Goal: Check status: Check status

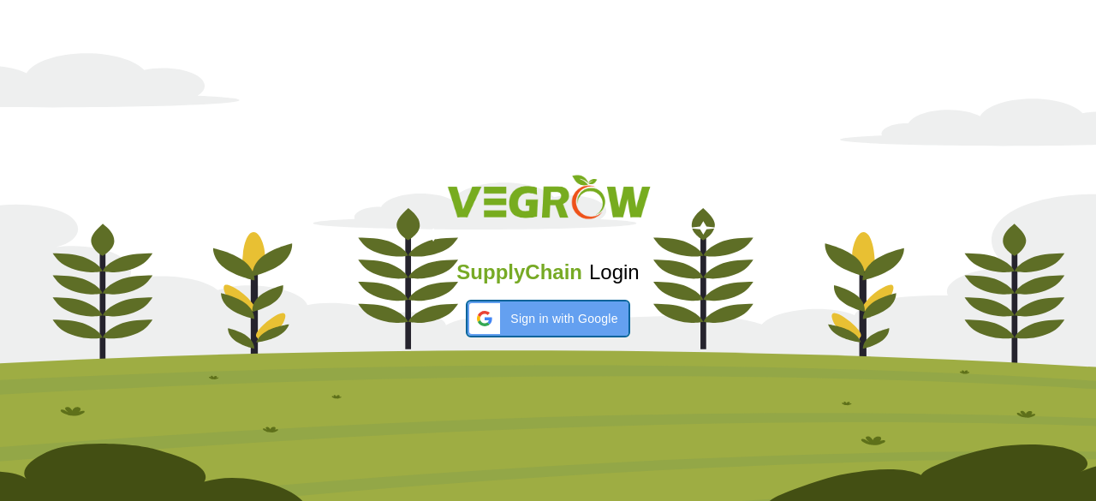
click at [573, 326] on span "Sign in with Google" at bounding box center [563, 319] width 107 height 18
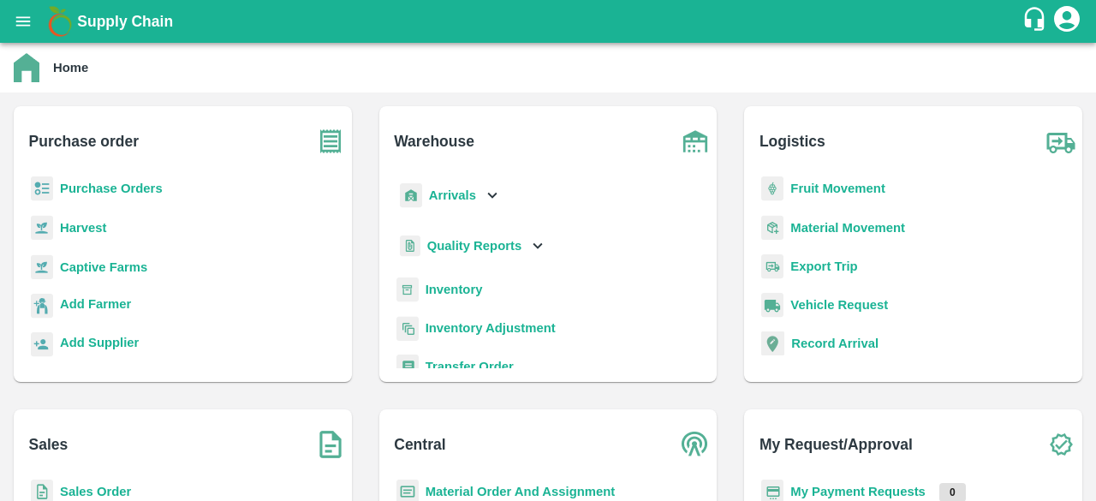
click at [92, 181] on p "Purchase Orders" at bounding box center [111, 188] width 103 height 19
click at [92, 193] on b "Purchase Orders" at bounding box center [111, 189] width 103 height 14
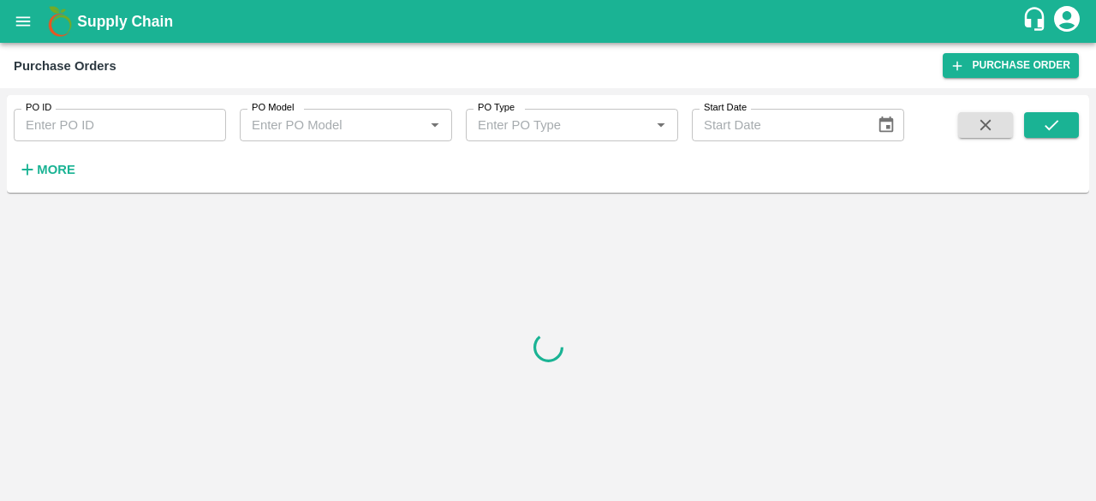
click at [93, 126] on input "PO ID" at bounding box center [120, 125] width 212 height 33
type input "150442"
click at [1065, 117] on button "submit" at bounding box center [1051, 125] width 55 height 26
click at [1042, 131] on icon "submit" at bounding box center [1051, 125] width 19 height 19
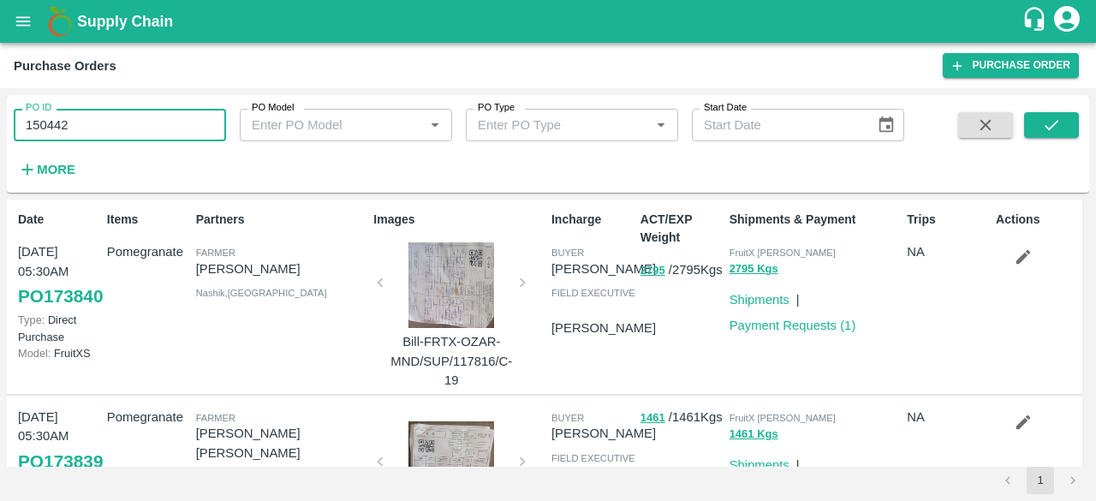
click at [87, 117] on input "150442" at bounding box center [120, 125] width 212 height 33
click at [1049, 131] on icon "submit" at bounding box center [1051, 125] width 19 height 19
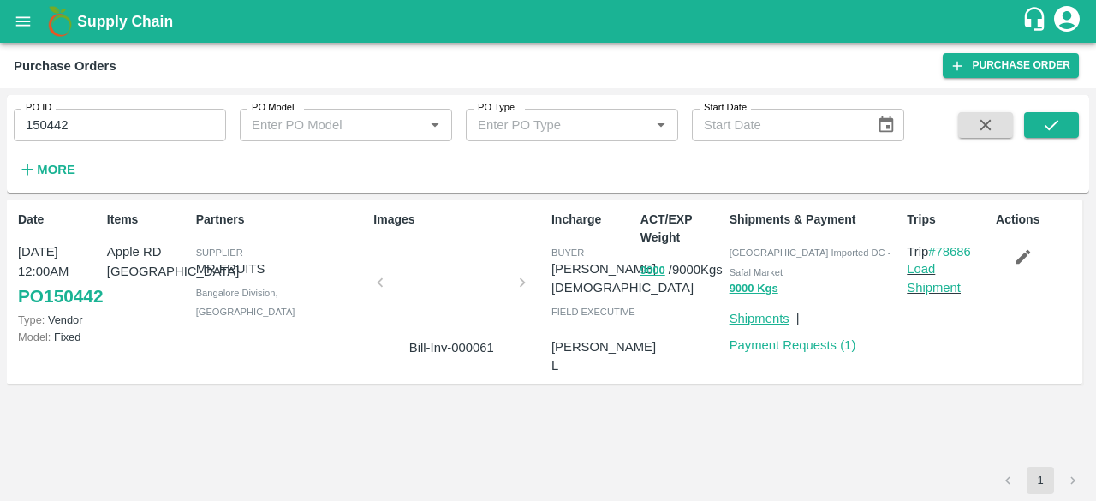
click at [750, 312] on link "Shipments" at bounding box center [759, 319] width 60 height 14
click at [948, 247] on link "#78686" at bounding box center [949, 252] width 43 height 14
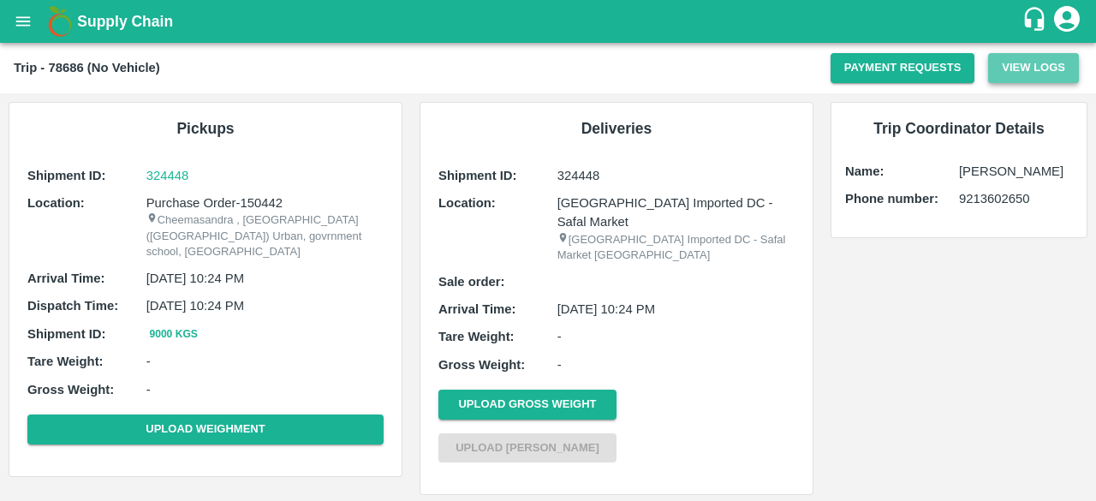
click at [1021, 73] on button "View Logs" at bounding box center [1033, 68] width 91 height 30
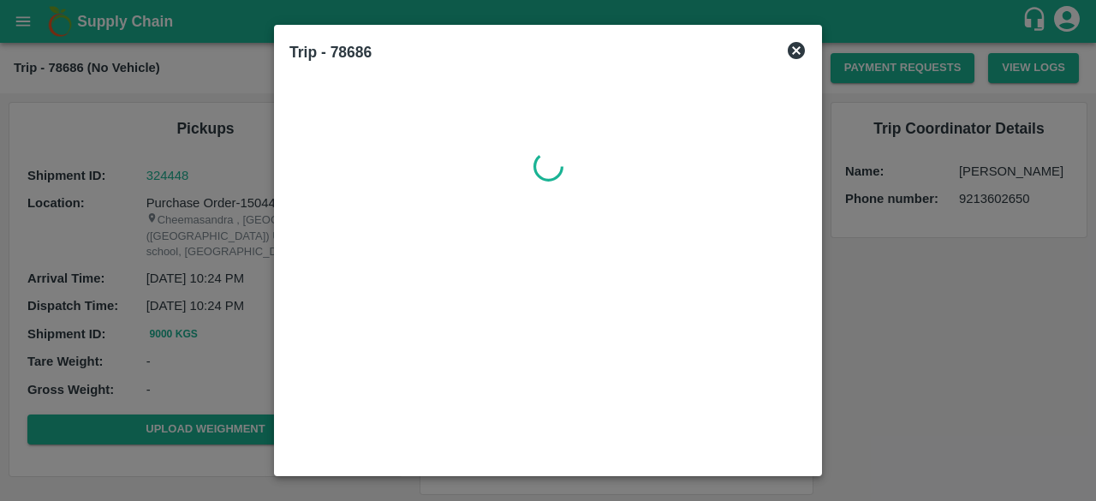
click at [795, 46] on icon at bounding box center [796, 50] width 17 height 17
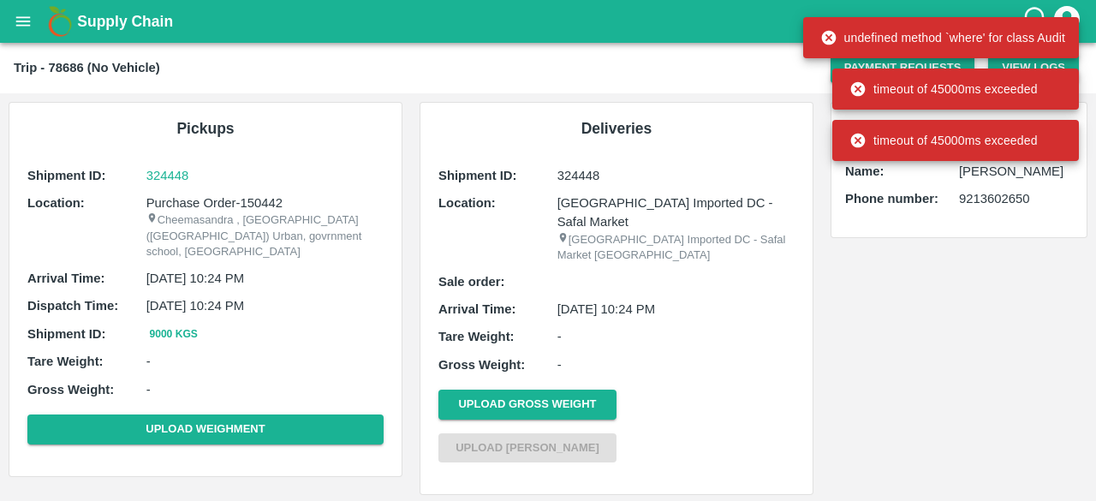
drag, startPoint x: 183, startPoint y: 261, endPoint x: 243, endPoint y: 265, distance: 60.0
click at [243, 269] on p "02 Apr 2025, 10:24 PM" at bounding box center [264, 278] width 237 height 19
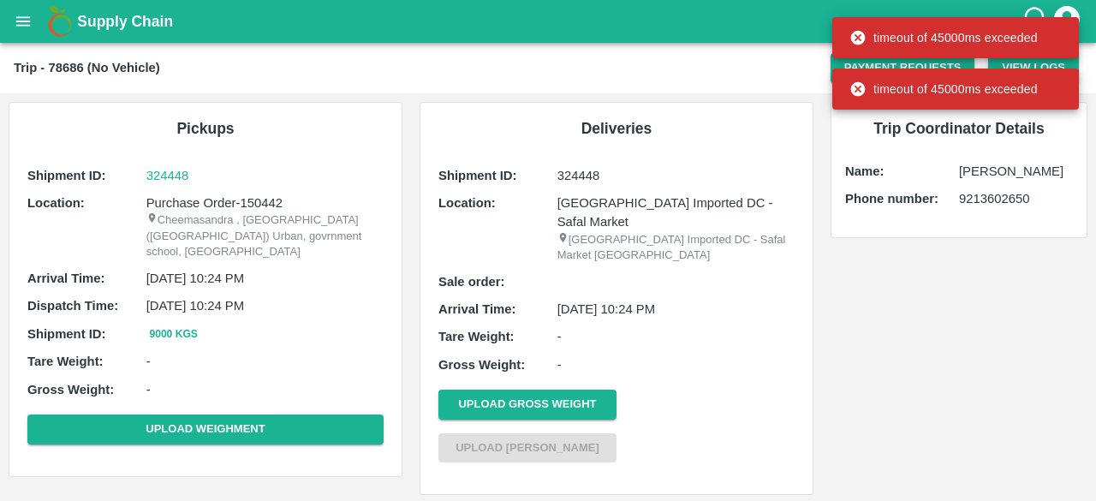
drag, startPoint x: 222, startPoint y: 289, endPoint x: 273, endPoint y: 290, distance: 51.4
click at [273, 296] on p "02 Apr 2025, 10:24 PM" at bounding box center [264, 305] width 237 height 19
